Goal: Task Accomplishment & Management: Manage account settings

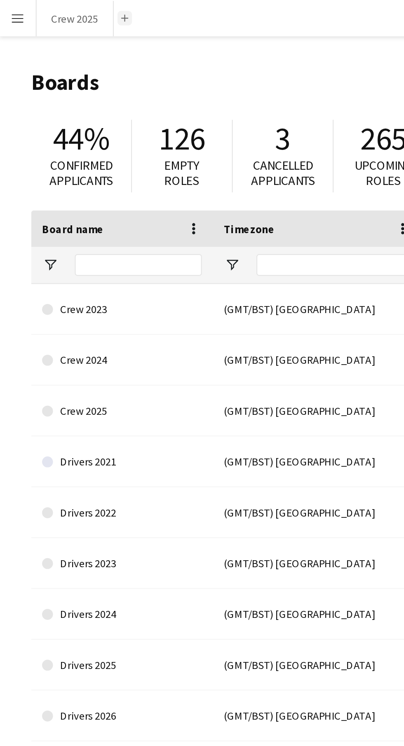
click at [56, 8] on app-icon "Add" at bounding box center [56, 8] width 3 height 3
click at [55, 10] on button "Add" at bounding box center [57, 8] width 7 height 7
click at [11, 14] on button "Menu" at bounding box center [8, 8] width 16 height 16
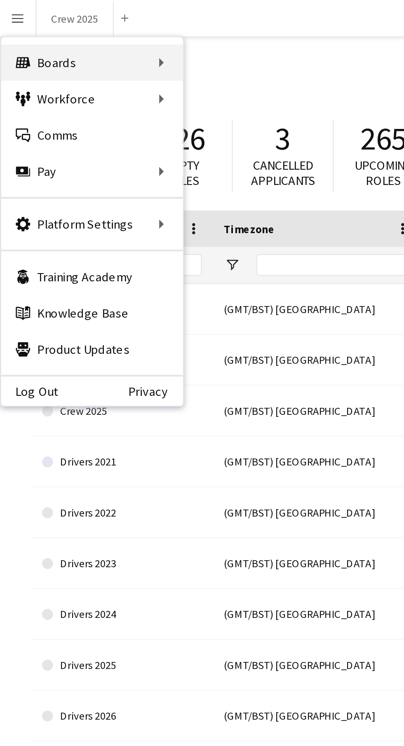
click at [65, 30] on div "Boards Boards" at bounding box center [42, 28] width 82 height 16
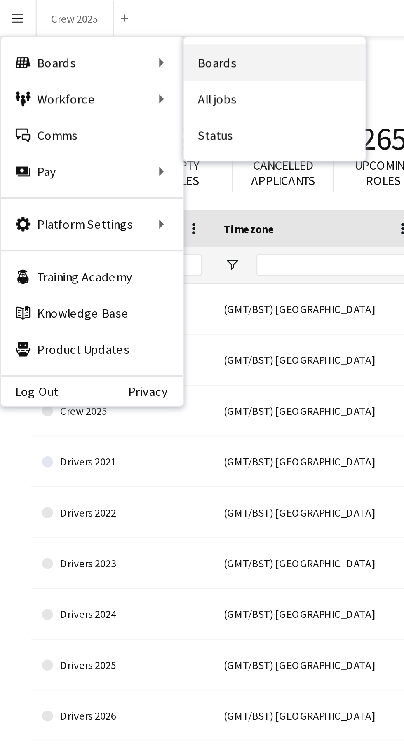
click at [118, 33] on link "Boards" at bounding box center [125, 28] width 82 height 16
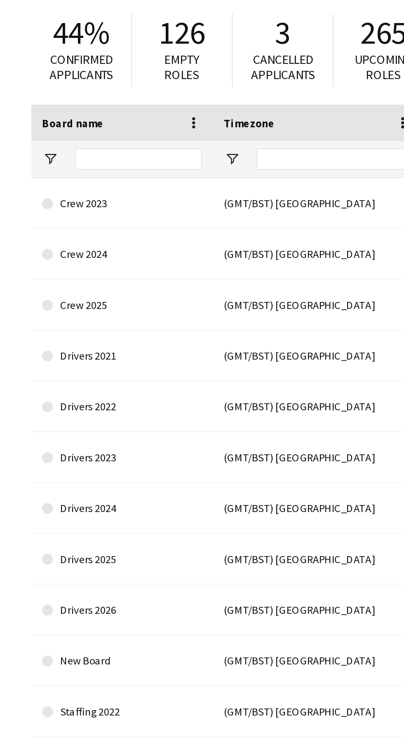
click at [124, 305] on div "(GMT/BST) [GEOGRAPHIC_DATA]" at bounding box center [144, 301] width 95 height 23
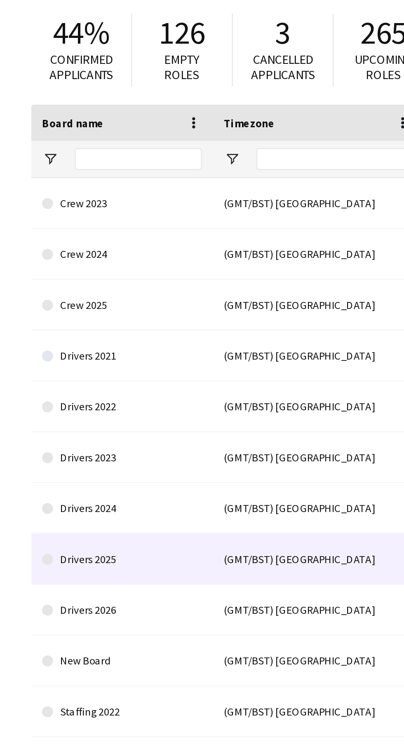
click at [43, 301] on link "Drivers 2025" at bounding box center [55, 301] width 72 height 23
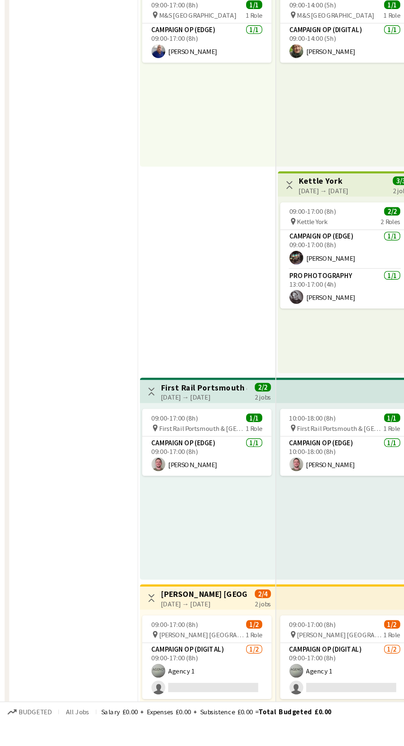
scroll to position [923, 0]
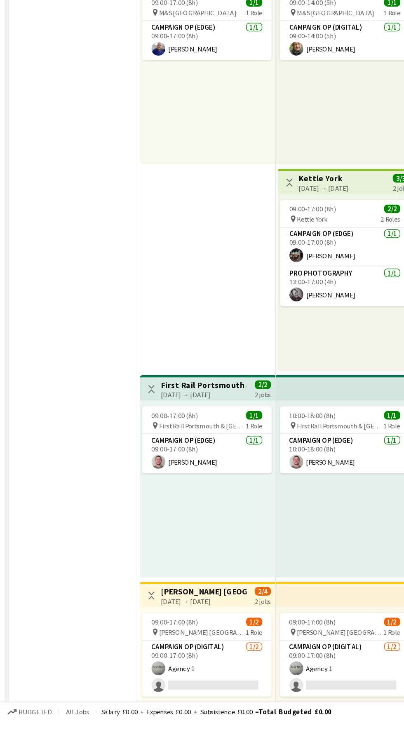
click at [152, 513] on div "[DATE] → [DATE]" at bounding box center [144, 513] width 61 height 6
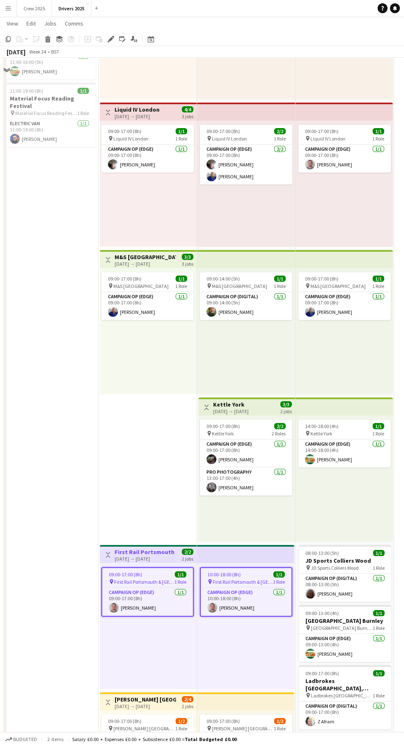
scroll to position [830, 0]
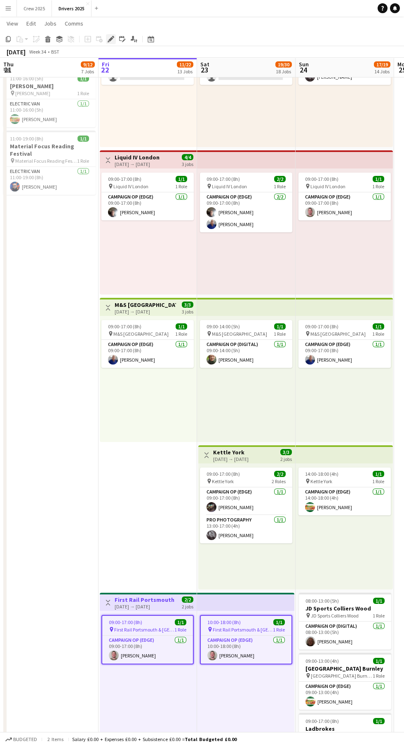
click at [108, 43] on div "Edit" at bounding box center [111, 39] width 10 height 10
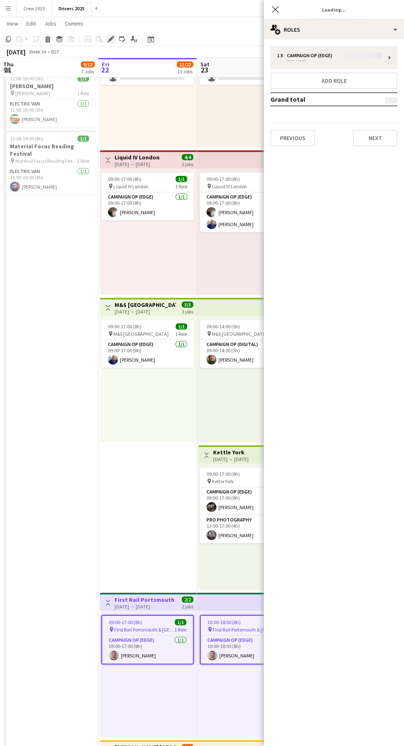
type input "**********"
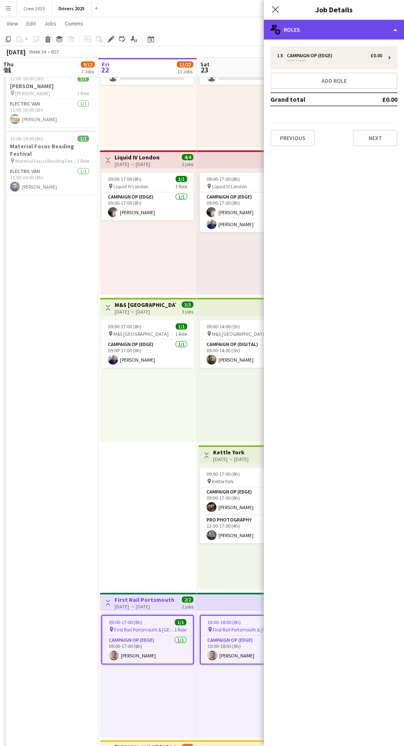
click at [359, 38] on div "multiple-users-add Roles" at bounding box center [334, 30] width 140 height 20
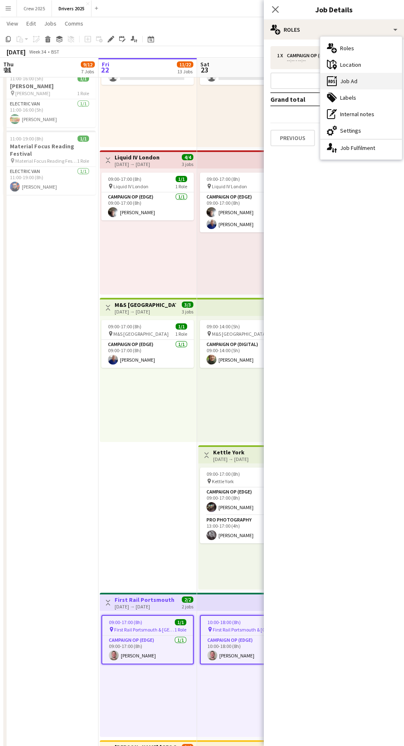
click at [377, 84] on div "ads-window Job Ad" at bounding box center [361, 81] width 82 height 16
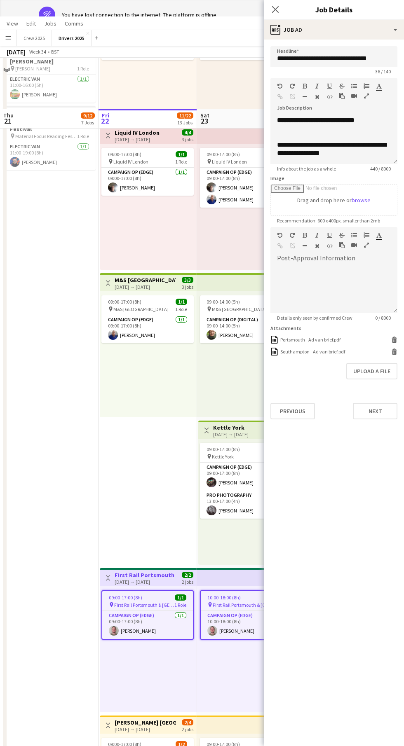
scroll to position [905, 0]
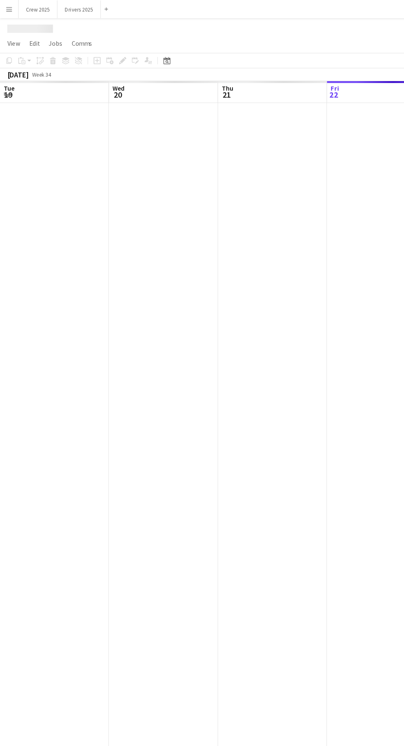
scroll to position [0, 197]
